Goal: Obtain resource: Download file/media

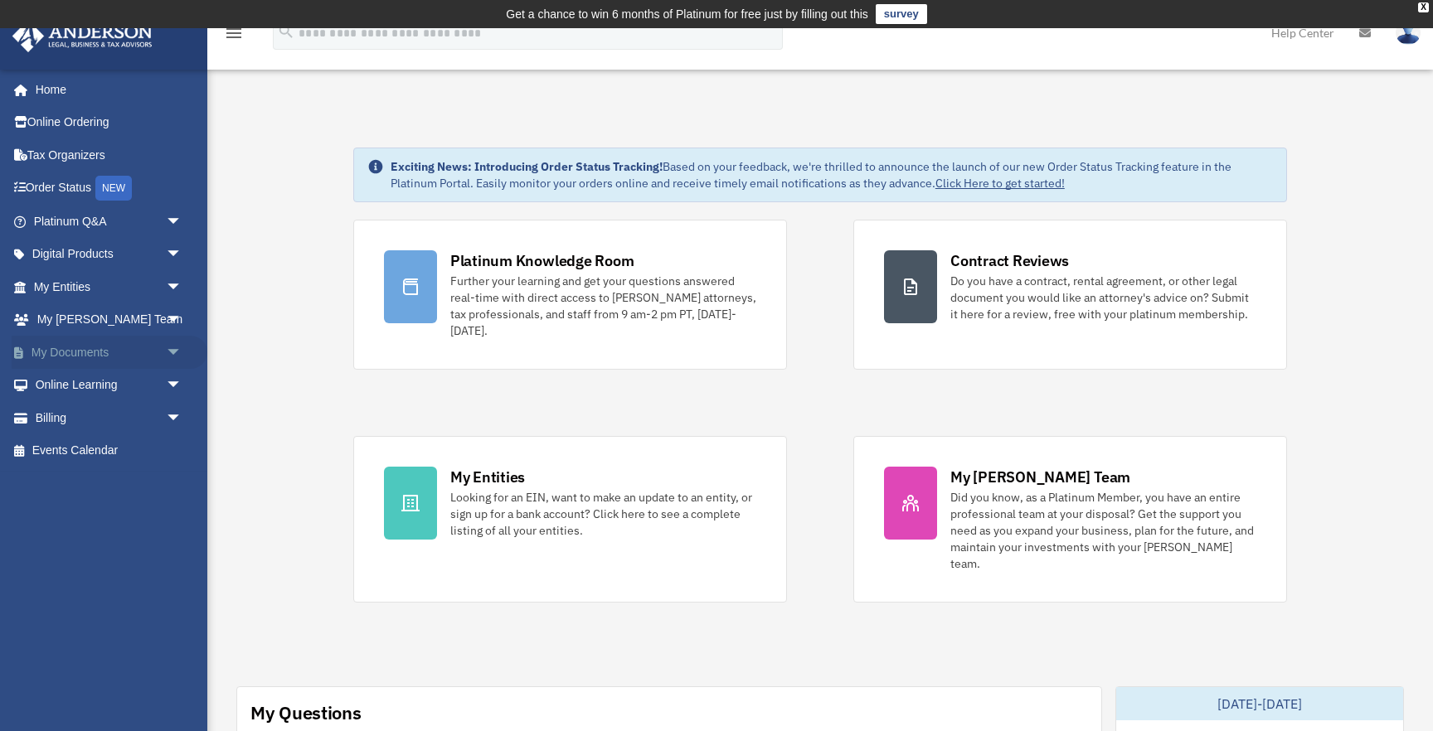
click at [86, 344] on link "My Documents arrow_drop_down" at bounding box center [110, 352] width 196 height 33
click at [100, 362] on link "My Documents arrow_drop_down" at bounding box center [110, 352] width 196 height 33
click at [99, 352] on link "My Documents arrow_drop_down" at bounding box center [110, 352] width 196 height 33
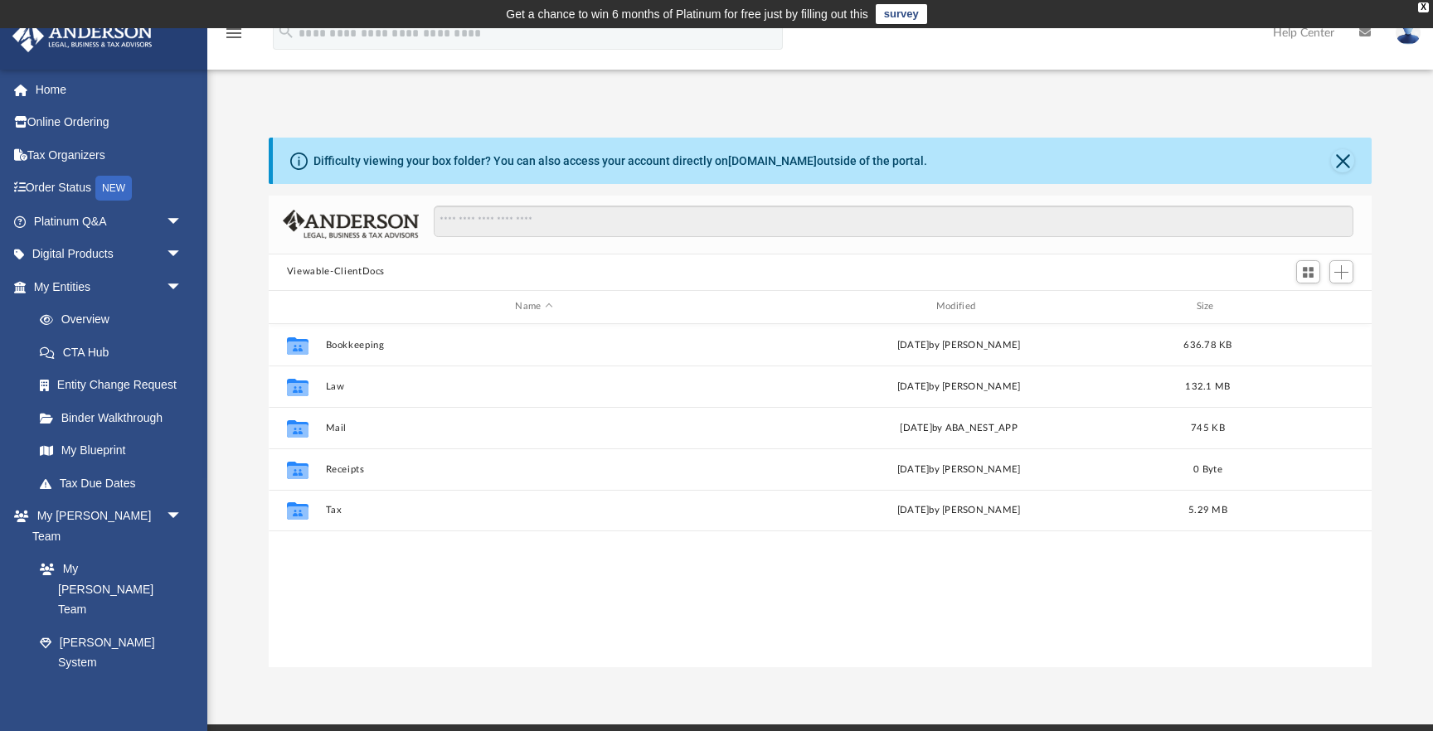
scroll to position [376, 1103]
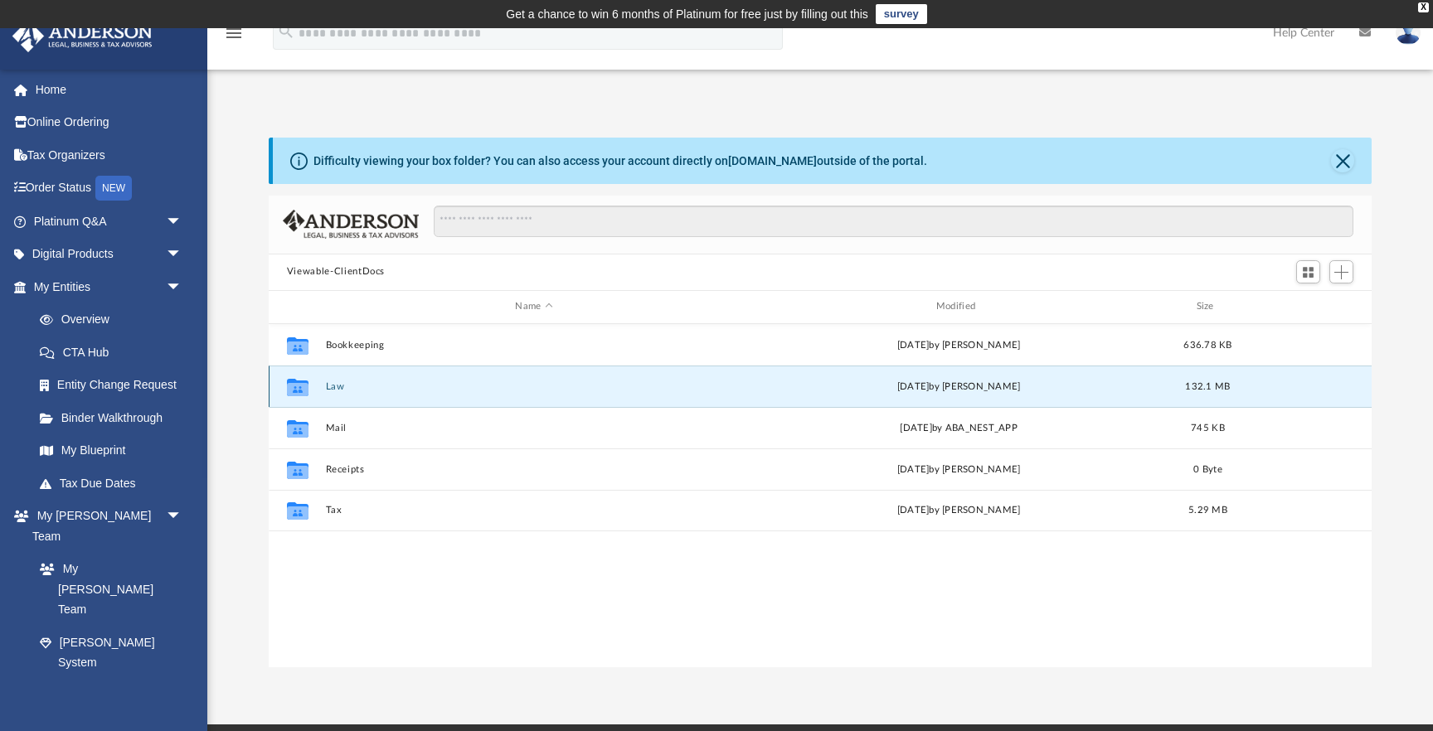
click at [340, 386] on button "Law" at bounding box center [533, 386] width 417 height 11
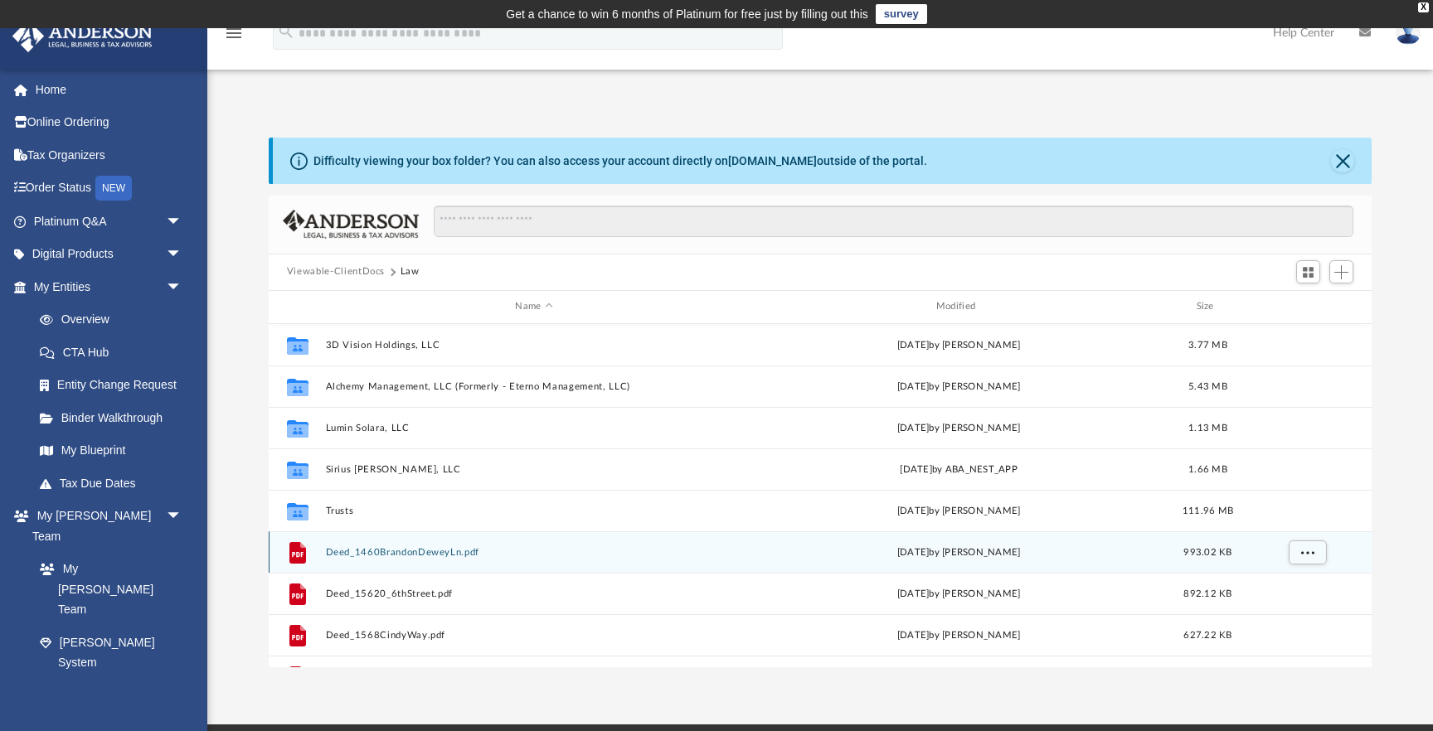
click at [454, 554] on button "Deed_1460BrandonDeweyLn.pdf" at bounding box center [533, 552] width 417 height 11
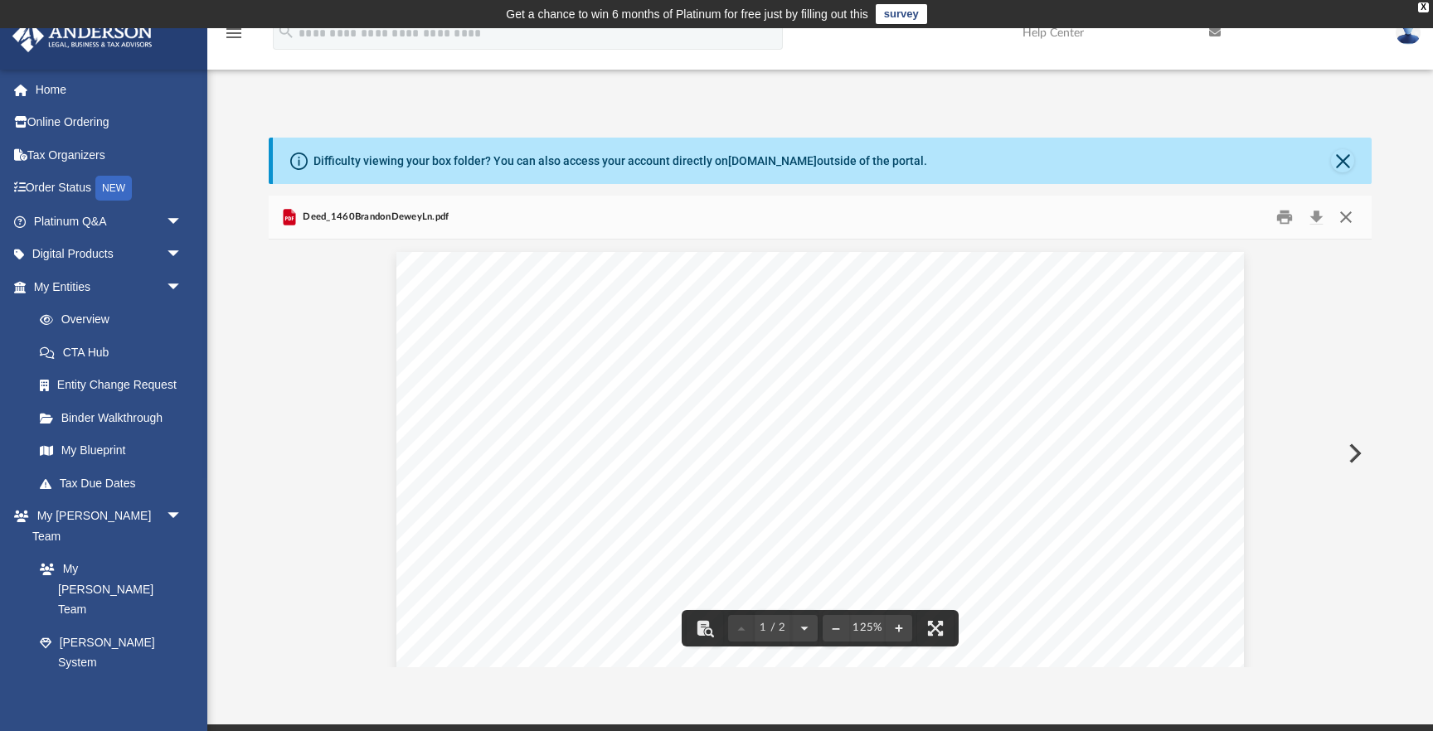
click at [1348, 221] on button "Close" at bounding box center [1346, 217] width 30 height 26
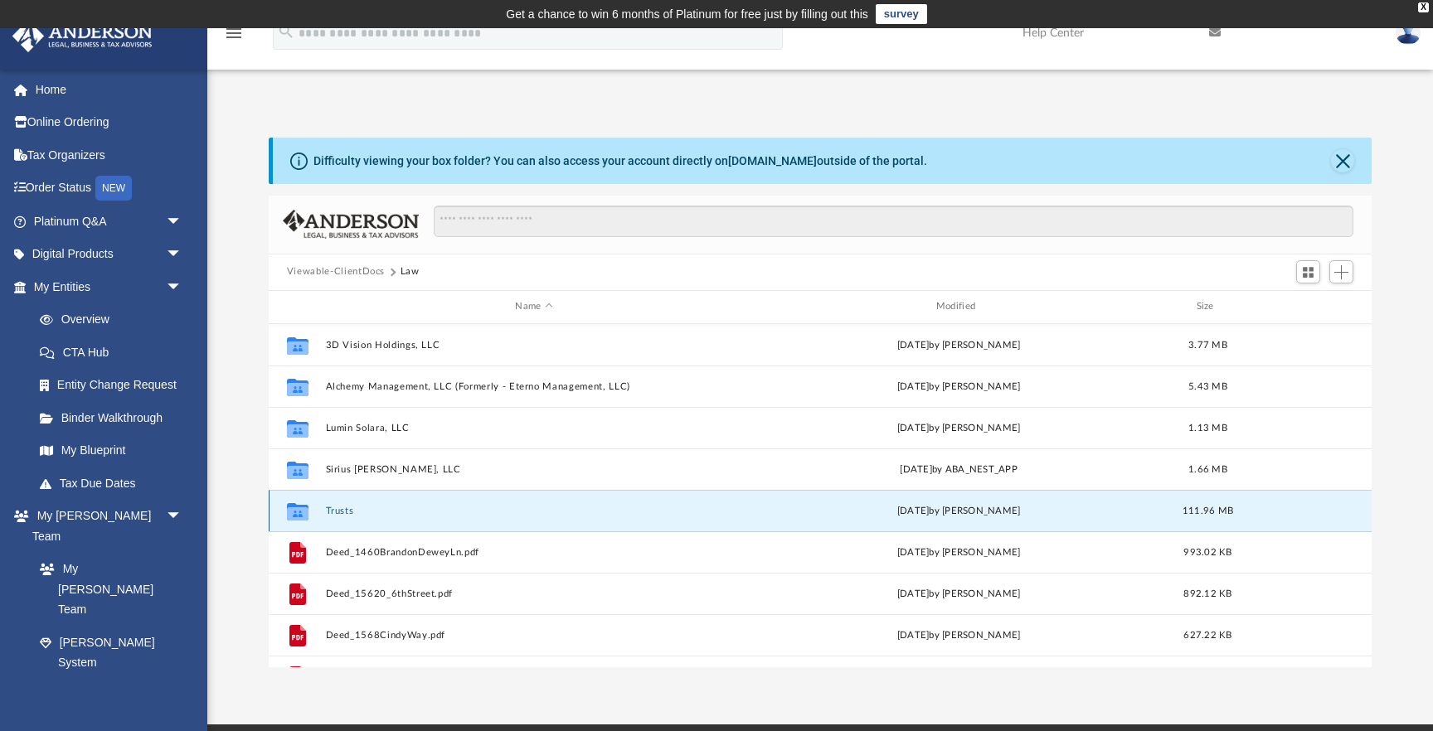
click at [342, 506] on button "Trusts" at bounding box center [533, 511] width 417 height 11
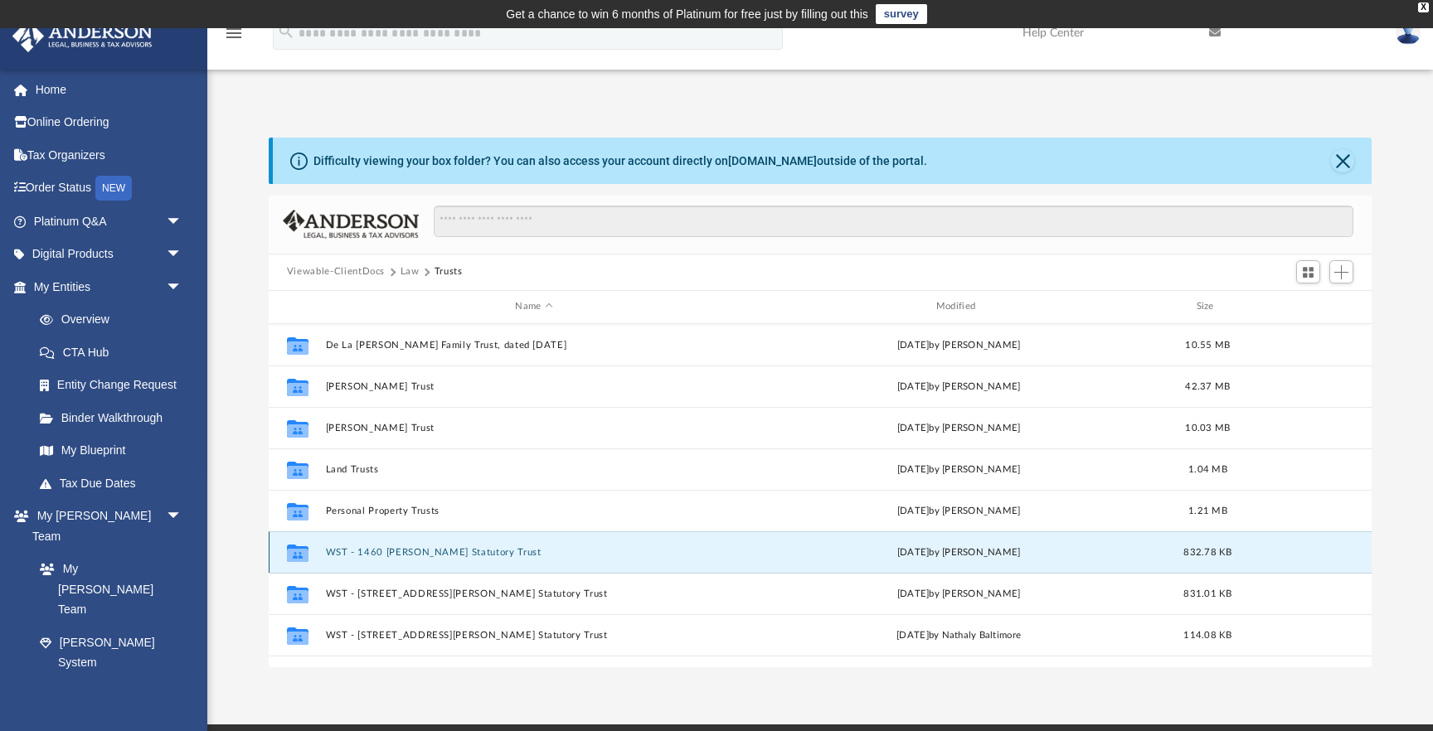
click at [415, 553] on button "WST - 1460 [PERSON_NAME] Statutory Trust" at bounding box center [533, 552] width 417 height 11
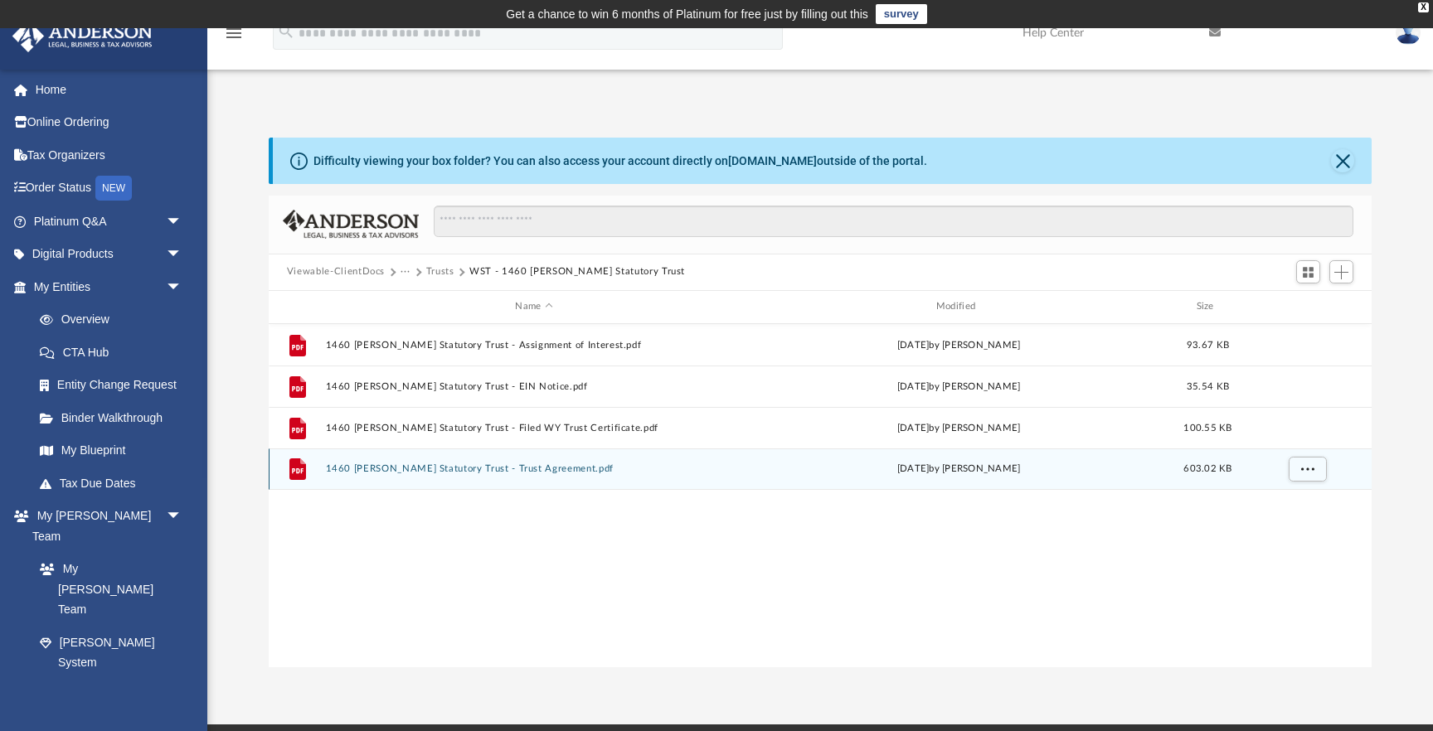
click at [546, 470] on button "1460 [PERSON_NAME] Statutory Trust - Trust Agreement.pdf" at bounding box center [533, 469] width 417 height 11
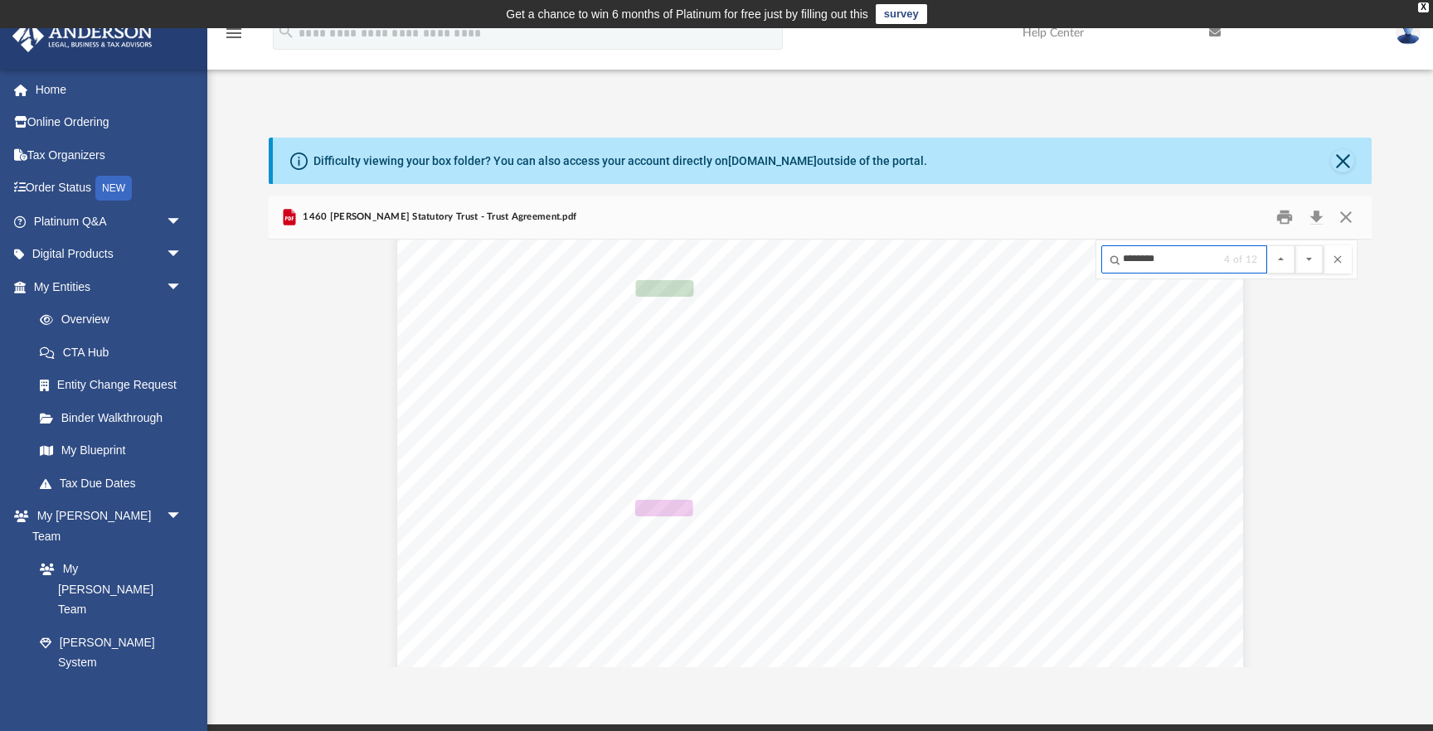
scroll to position [24871, 0]
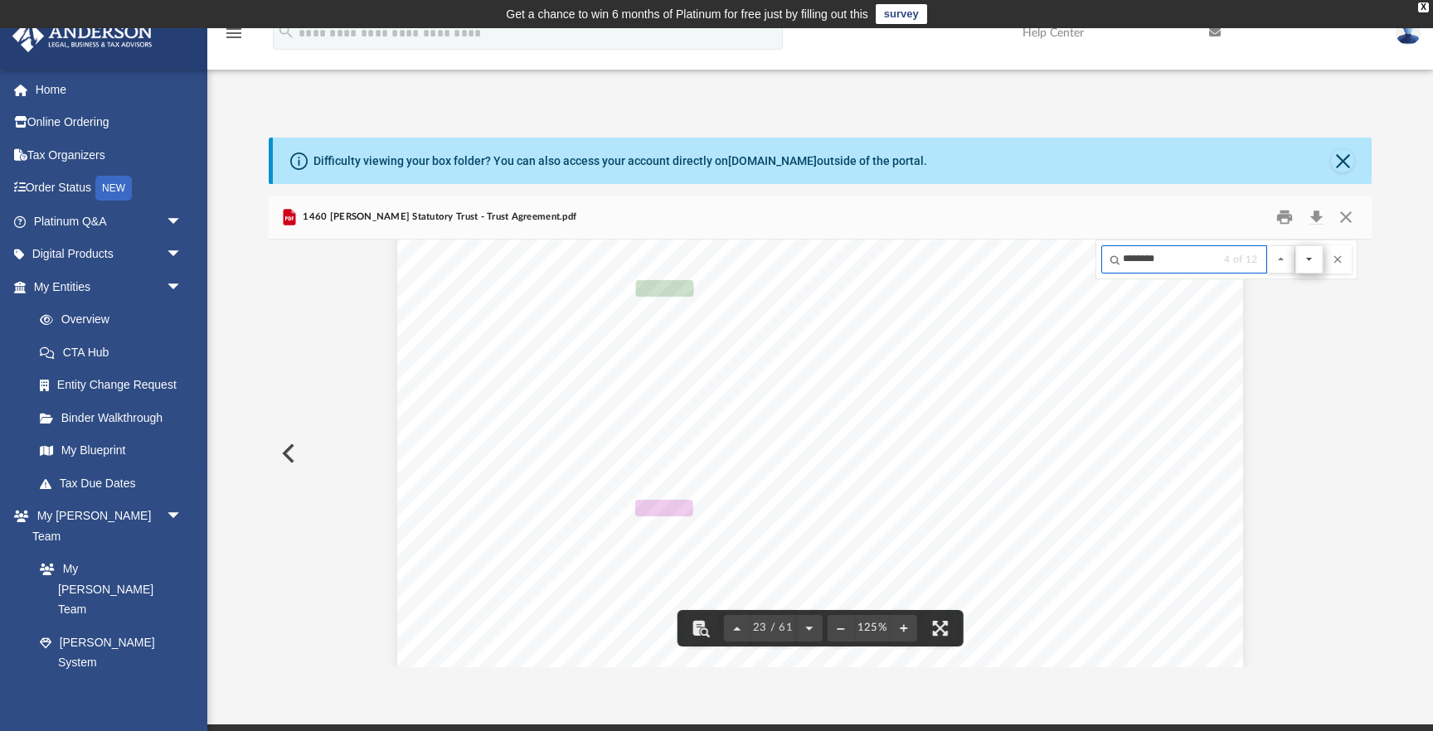
type input "********"
click at [1305, 260] on button "File preview" at bounding box center [1309, 259] width 28 height 28
click at [1305, 261] on button "File preview" at bounding box center [1309, 259] width 28 height 28
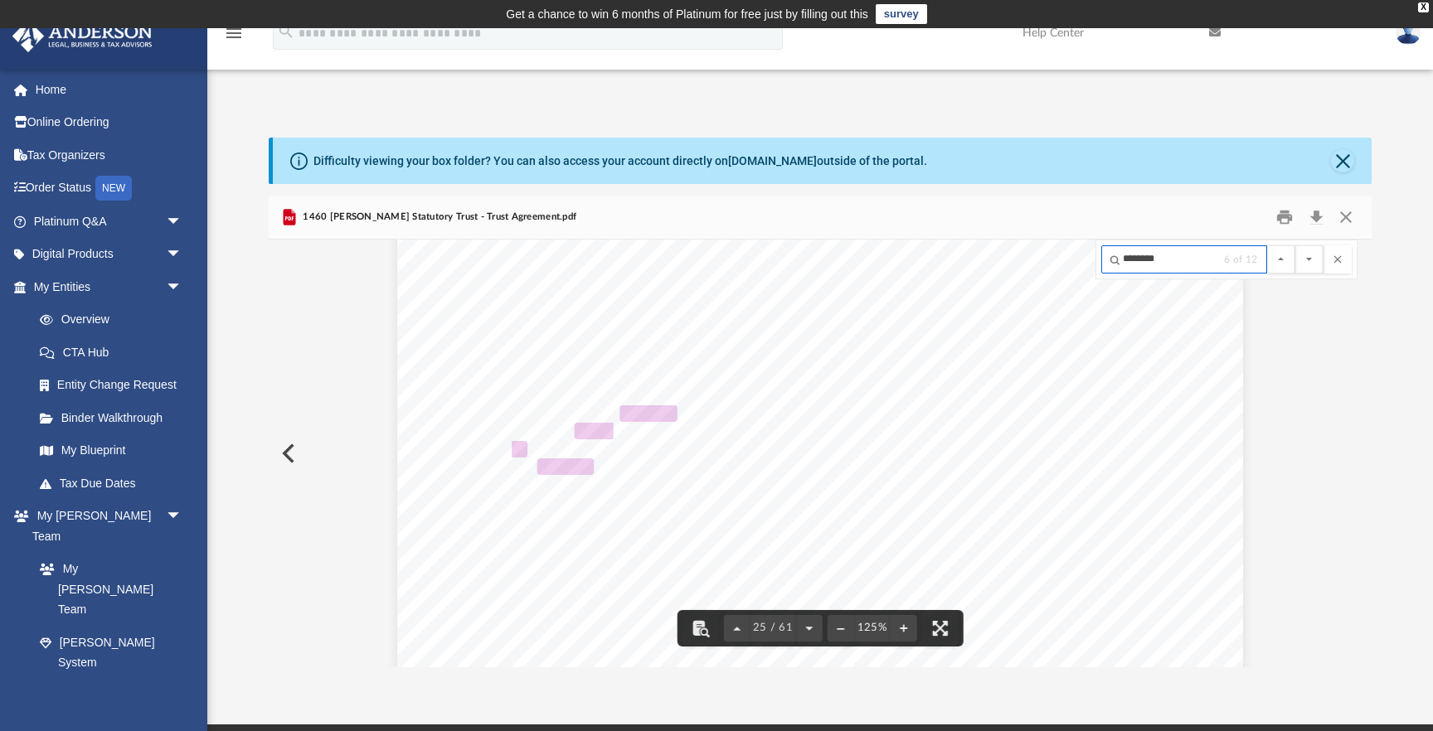
click at [1172, 268] on input "********" at bounding box center [1184, 259] width 166 height 28
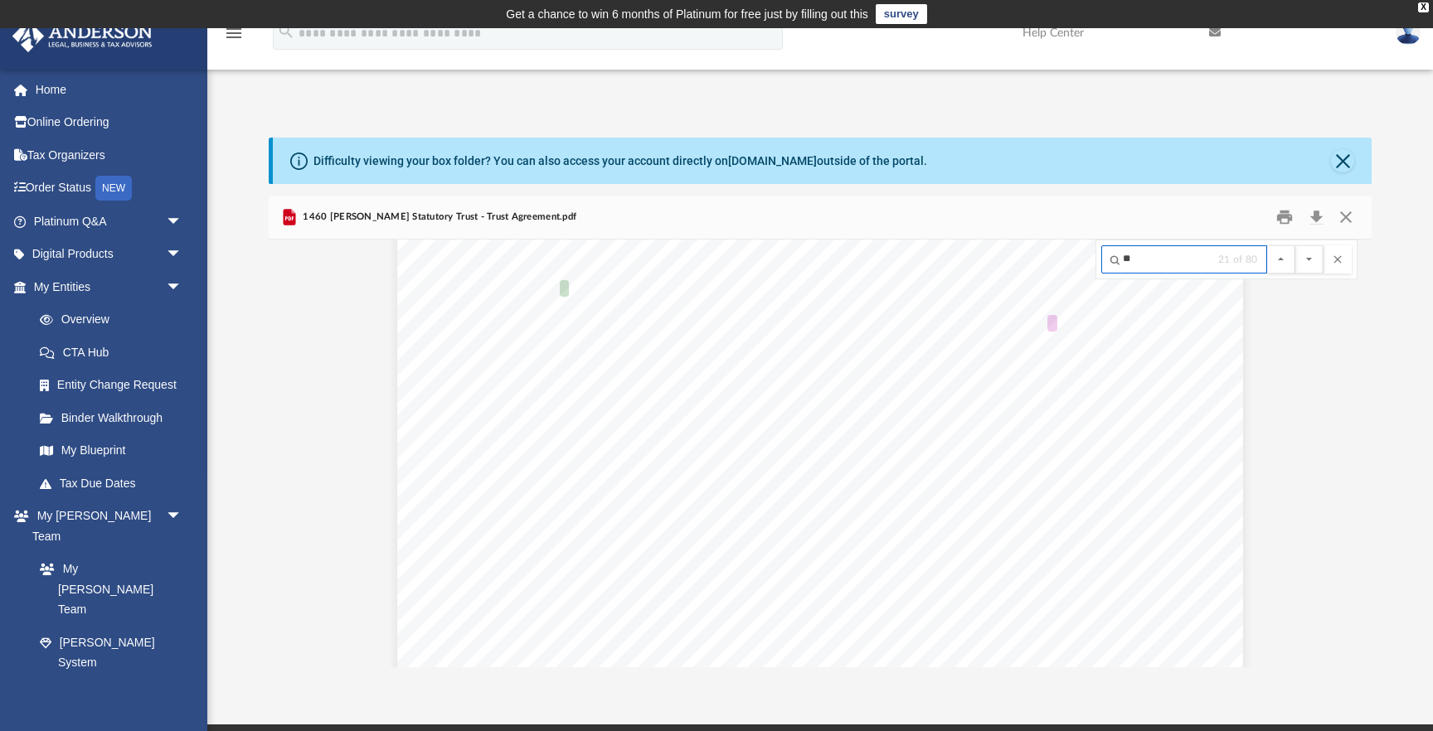
scroll to position [41536, 0]
type input "*"
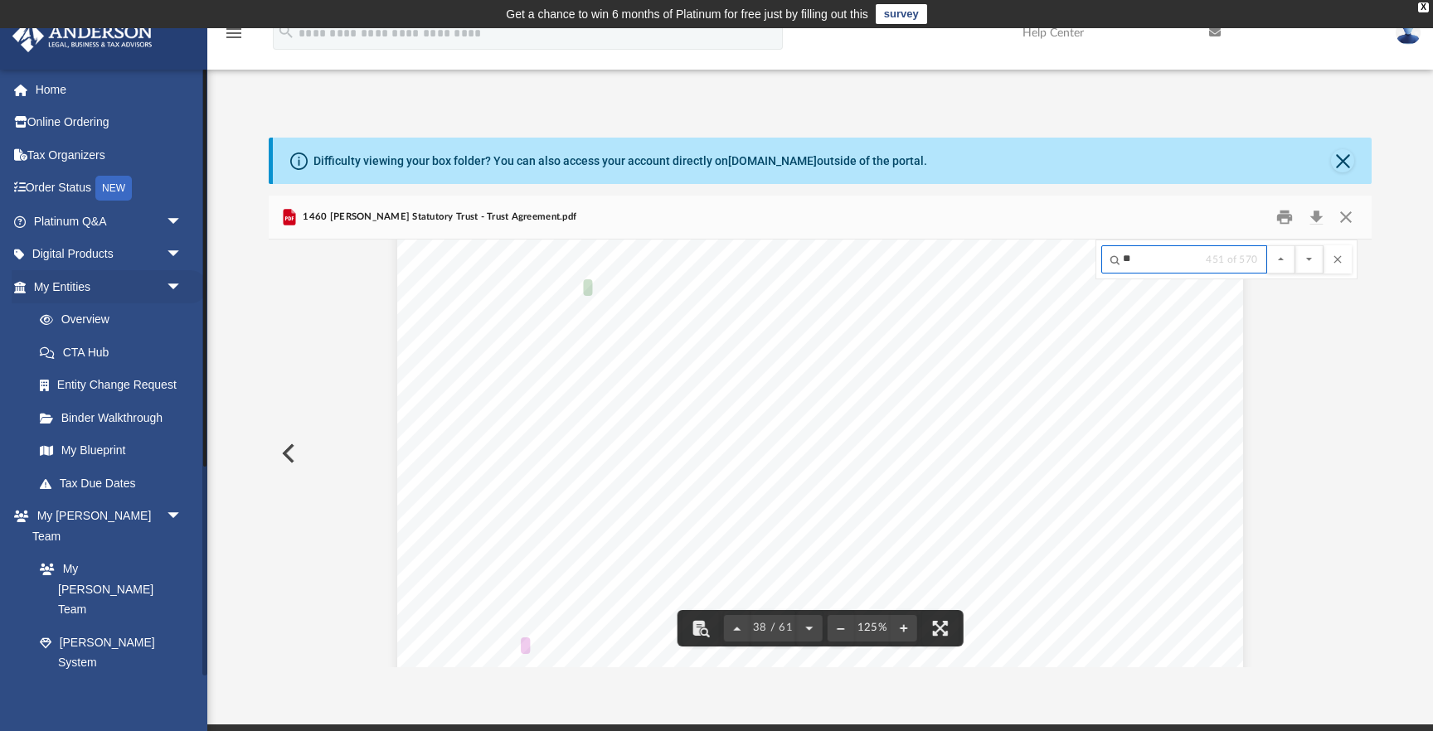
scroll to position [41822, 0]
click at [1305, 266] on button "File preview" at bounding box center [1309, 259] width 28 height 28
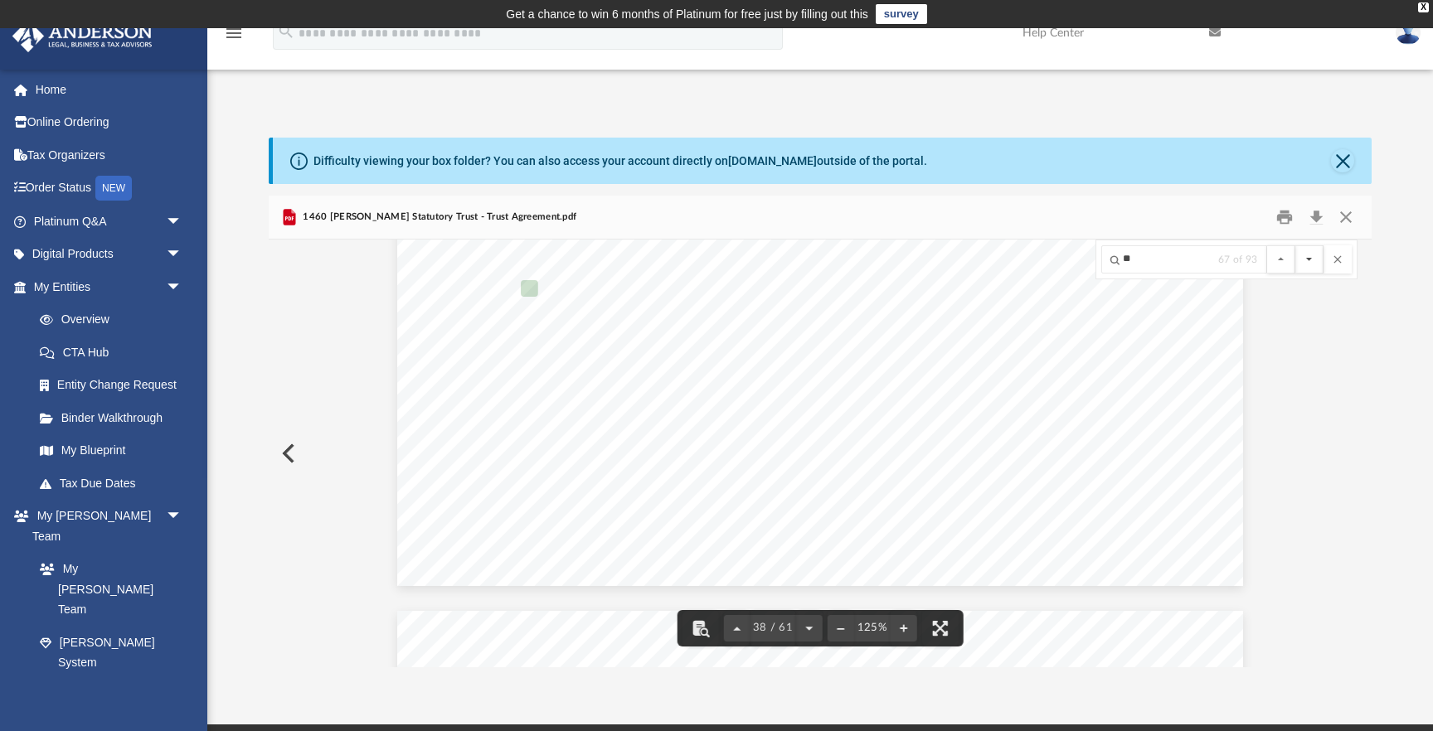
click at [1305, 266] on button "File preview" at bounding box center [1309, 259] width 28 height 28
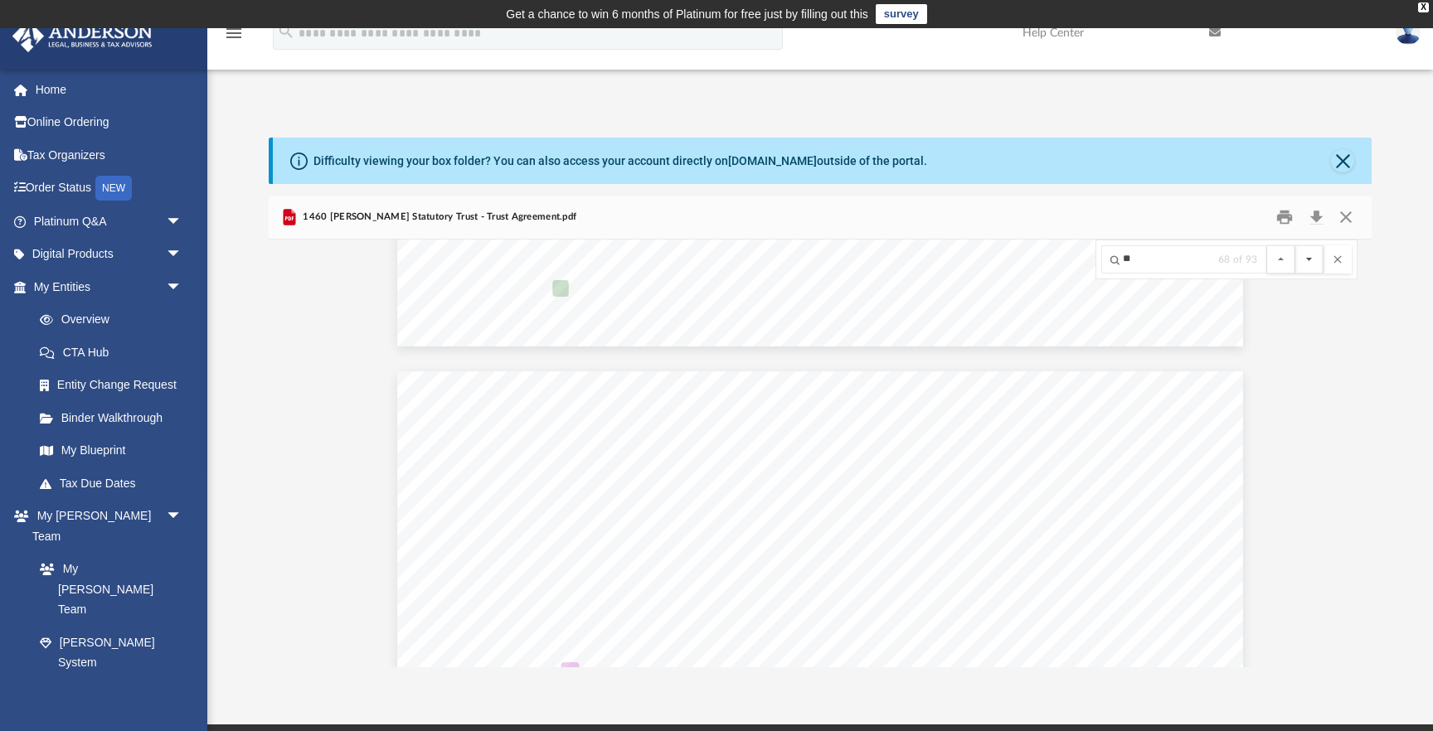
click at [1305, 266] on button "File preview" at bounding box center [1309, 259] width 28 height 28
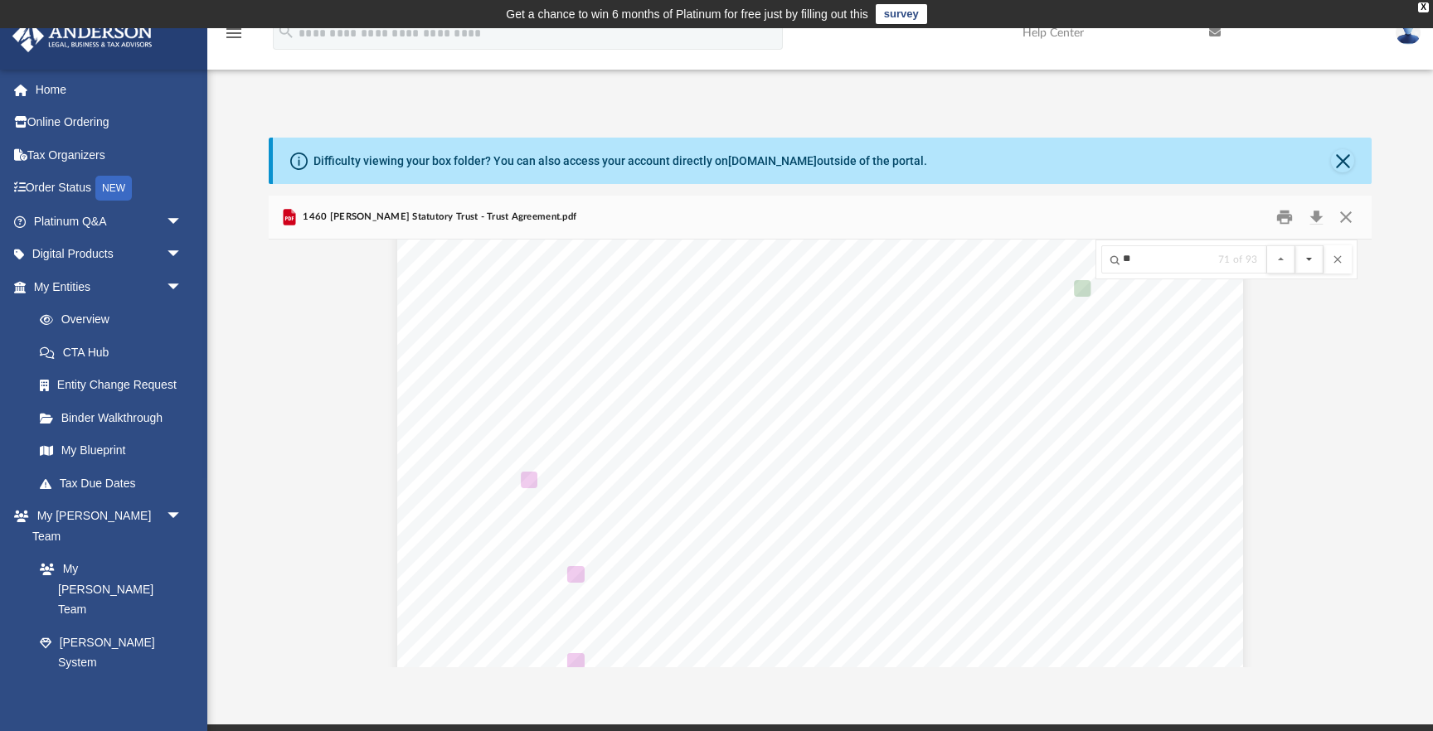
scroll to position [54379, 0]
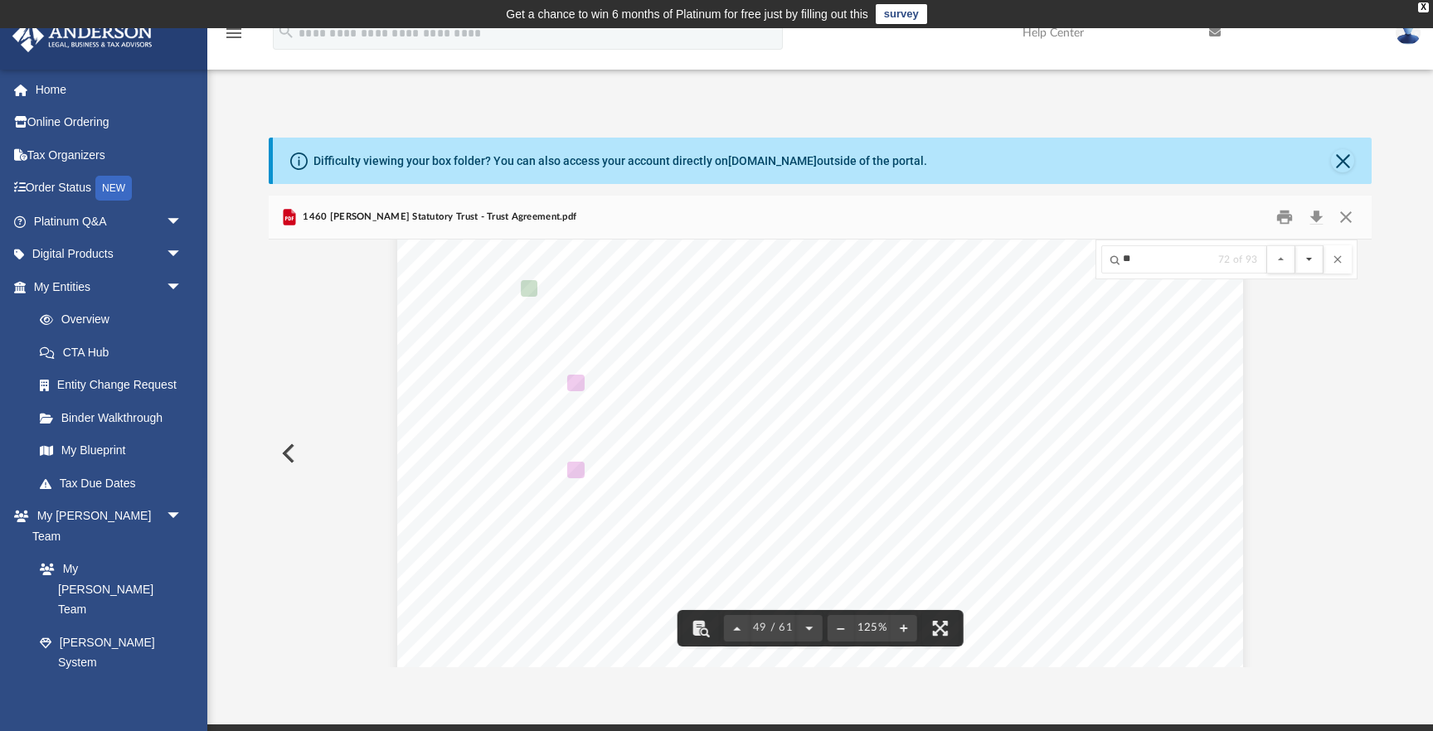
click at [1305, 267] on button "File preview" at bounding box center [1309, 259] width 28 height 28
click at [1186, 256] on input "**" at bounding box center [1184, 259] width 166 height 28
type input "**"
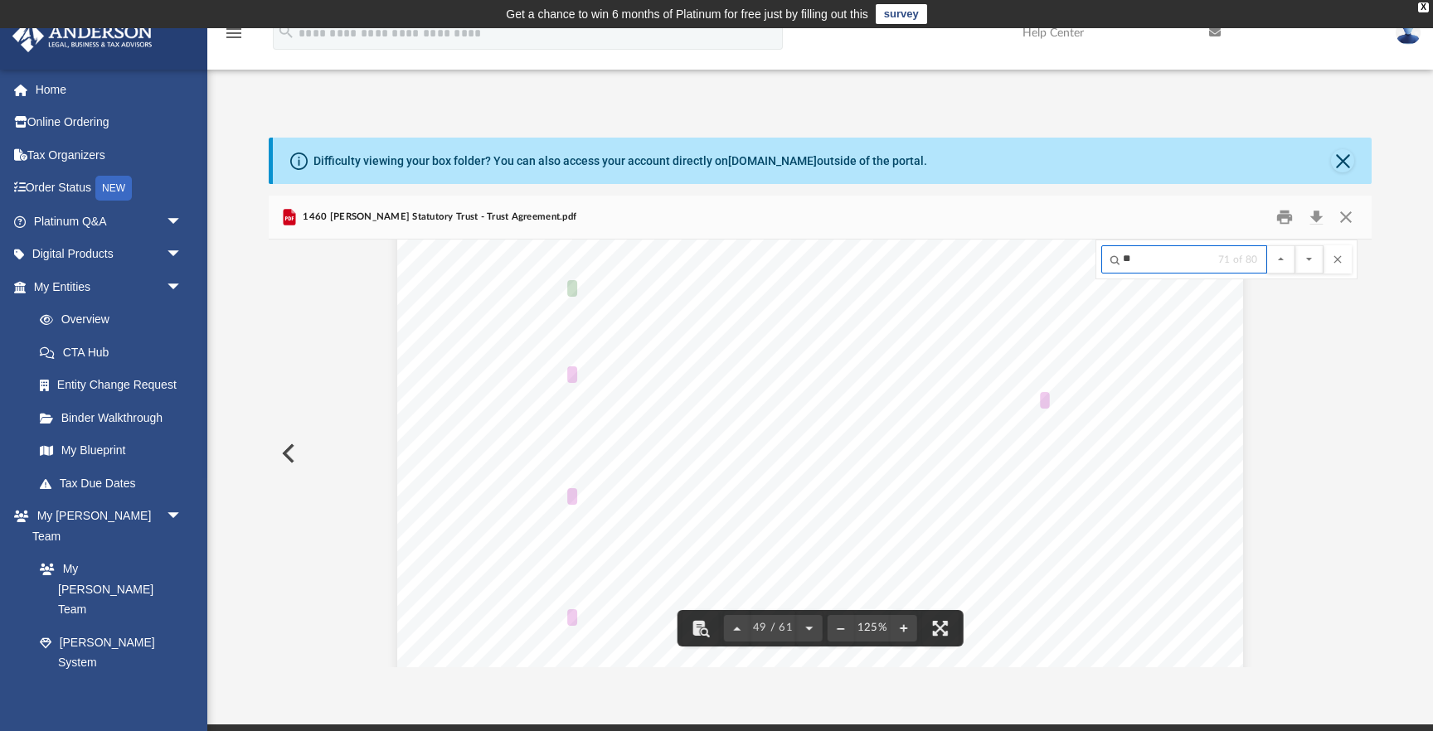
scroll to position [41536, 0]
click at [1143, 263] on input "**" at bounding box center [1184, 259] width 166 height 28
type input "*"
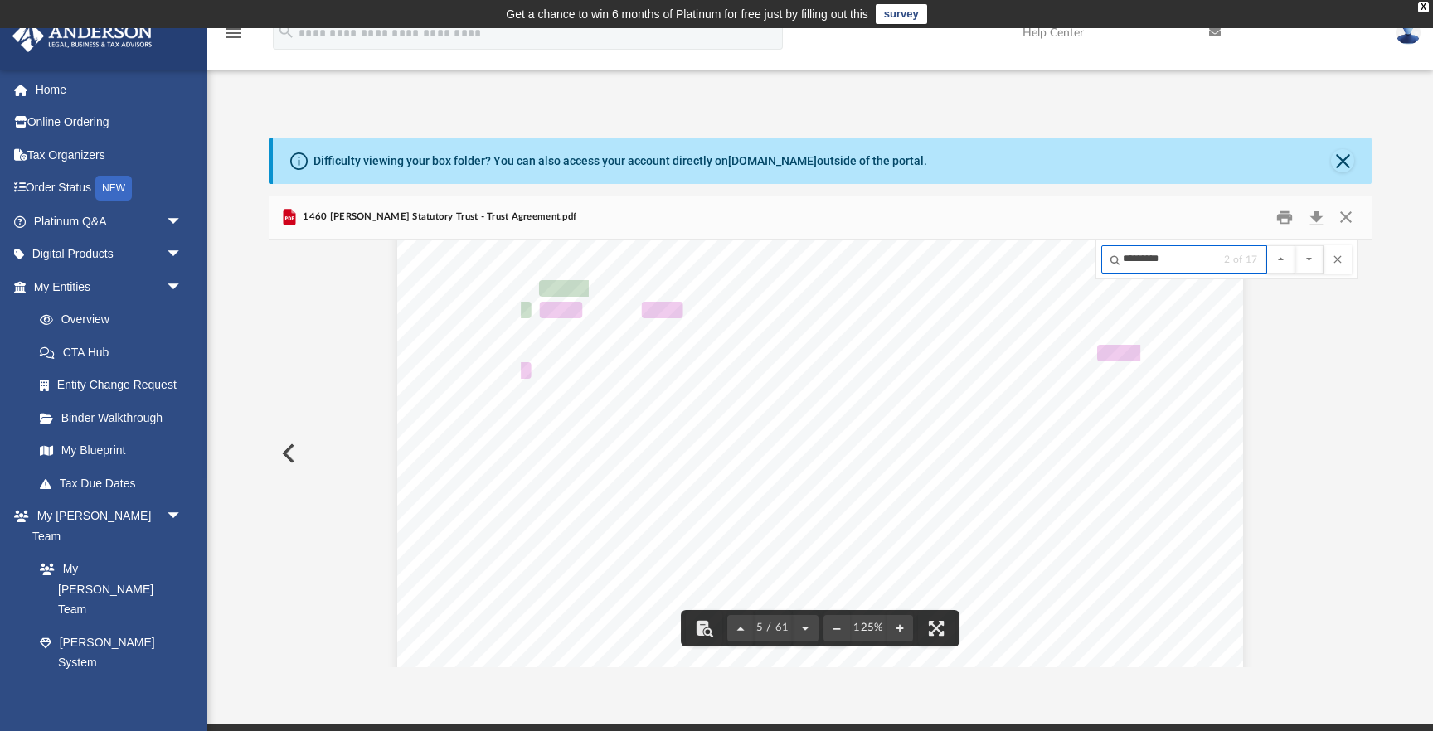
scroll to position [4738, 0]
type input "*********"
click at [1312, 260] on button "File preview" at bounding box center [1309, 259] width 28 height 28
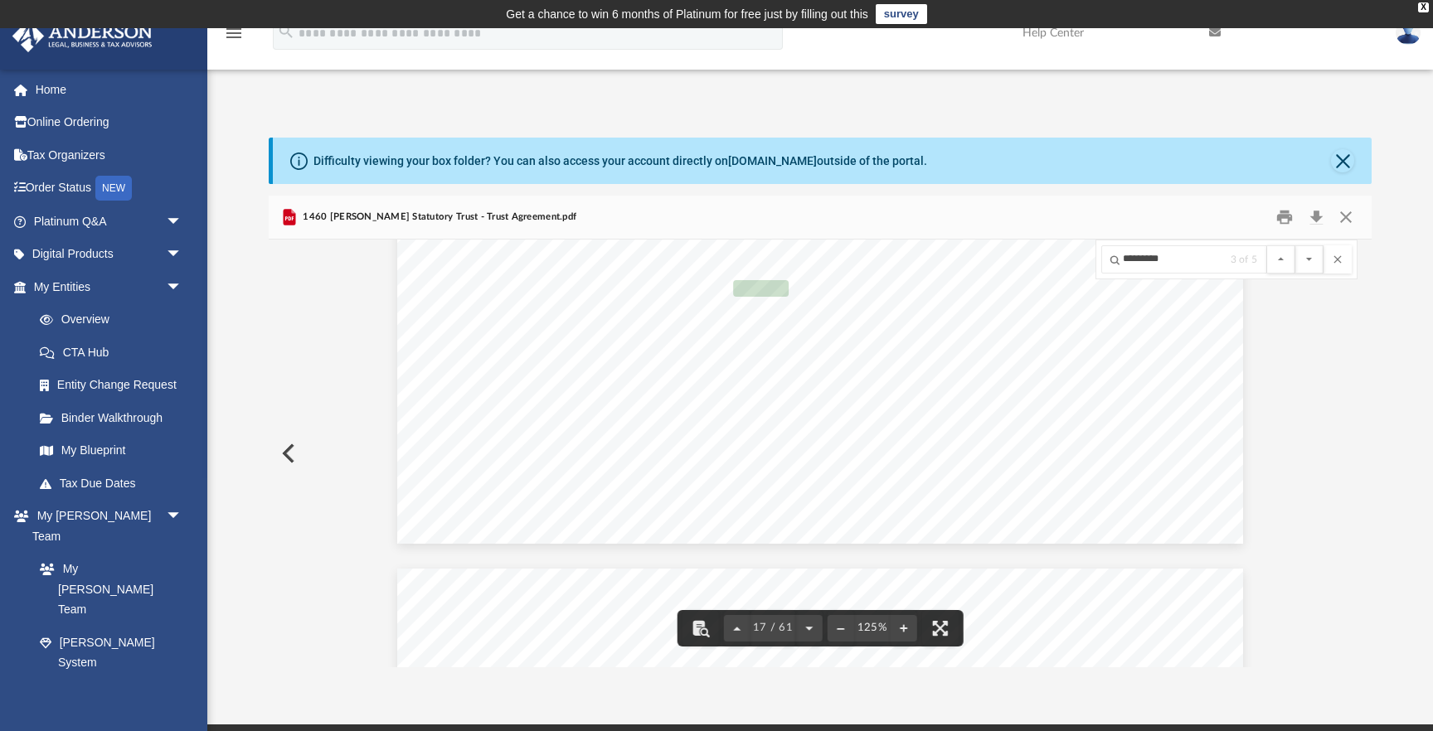
click at [983, 411] on span "such Beneficial Owner and its direct and indirect managers, members, partners, …" at bounding box center [820, 417] width 647 height 17
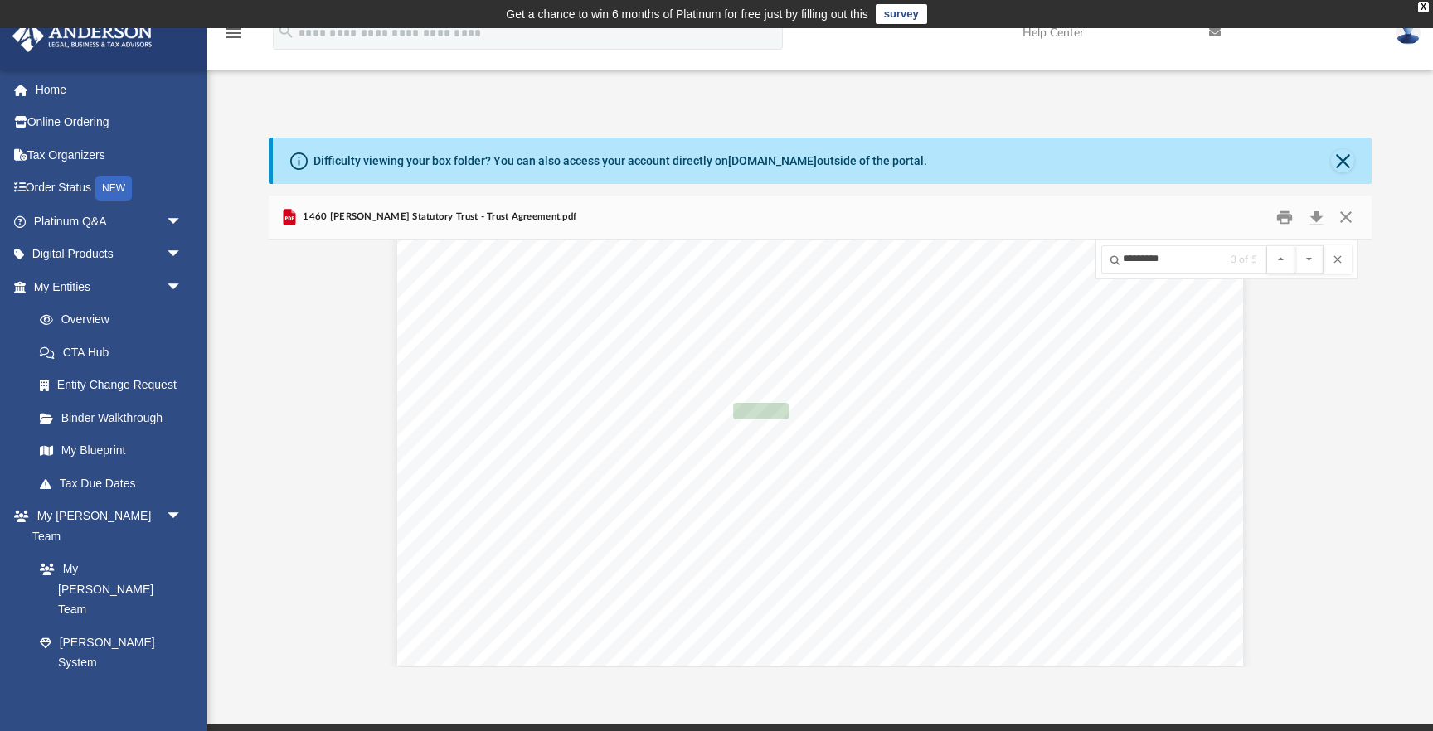
click at [983, 414] on div "Agreement of 1460 Brandon Dewey Statutory Trust Page 14 of 21 the issuance by t…" at bounding box center [820, 119] width 846 height 1095
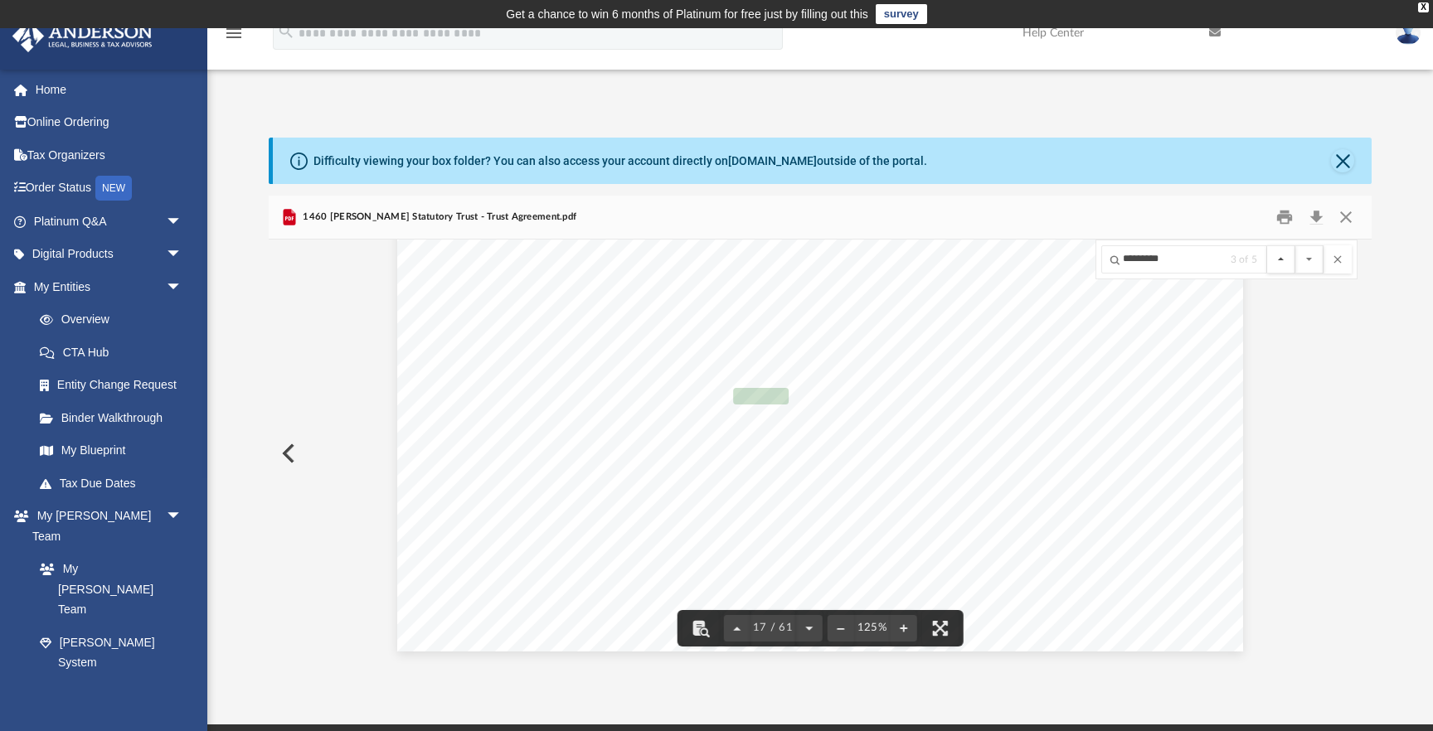
click at [1285, 261] on button "File preview" at bounding box center [1281, 259] width 28 height 28
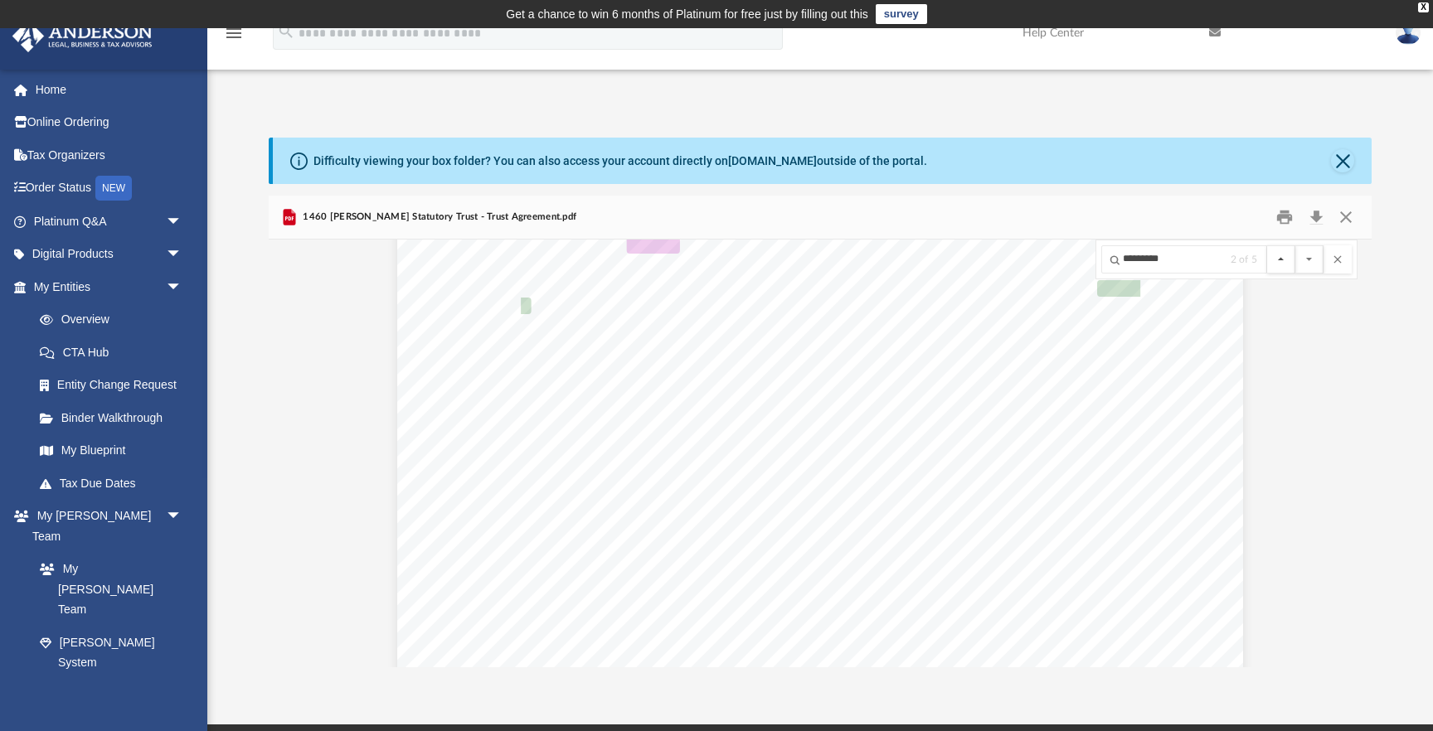
click at [1285, 261] on button "File preview" at bounding box center [1281, 259] width 28 height 28
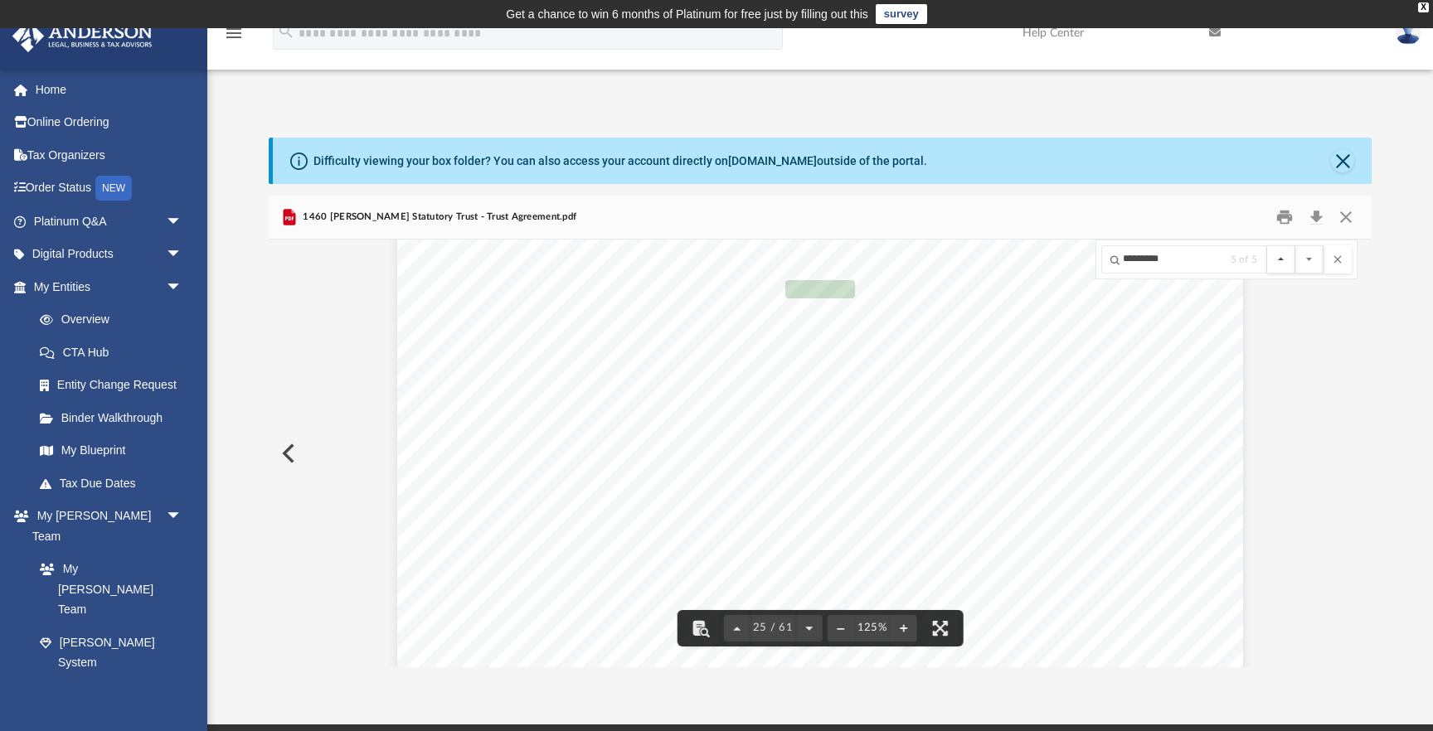
click at [1276, 261] on button "File preview" at bounding box center [1281, 259] width 28 height 28
click at [1282, 257] on button "File preview" at bounding box center [1281, 259] width 28 height 28
